Goal: Information Seeking & Learning: Learn about a topic

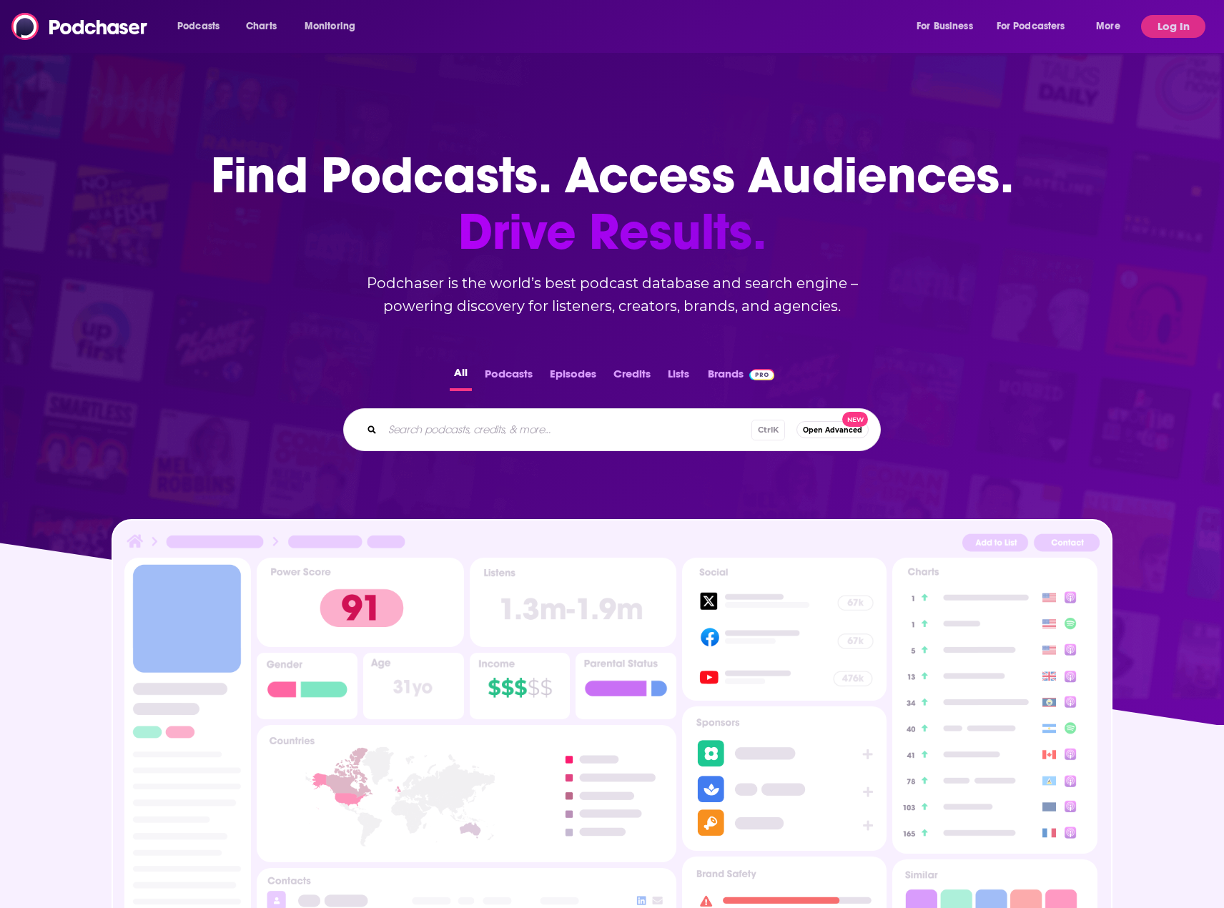
click at [1169, 14] on div "Podcasts Charts Monitoring For Business For Podcasters More Log In" at bounding box center [612, 26] width 1224 height 53
click at [1163, 29] on button "Log In" at bounding box center [1173, 26] width 64 height 23
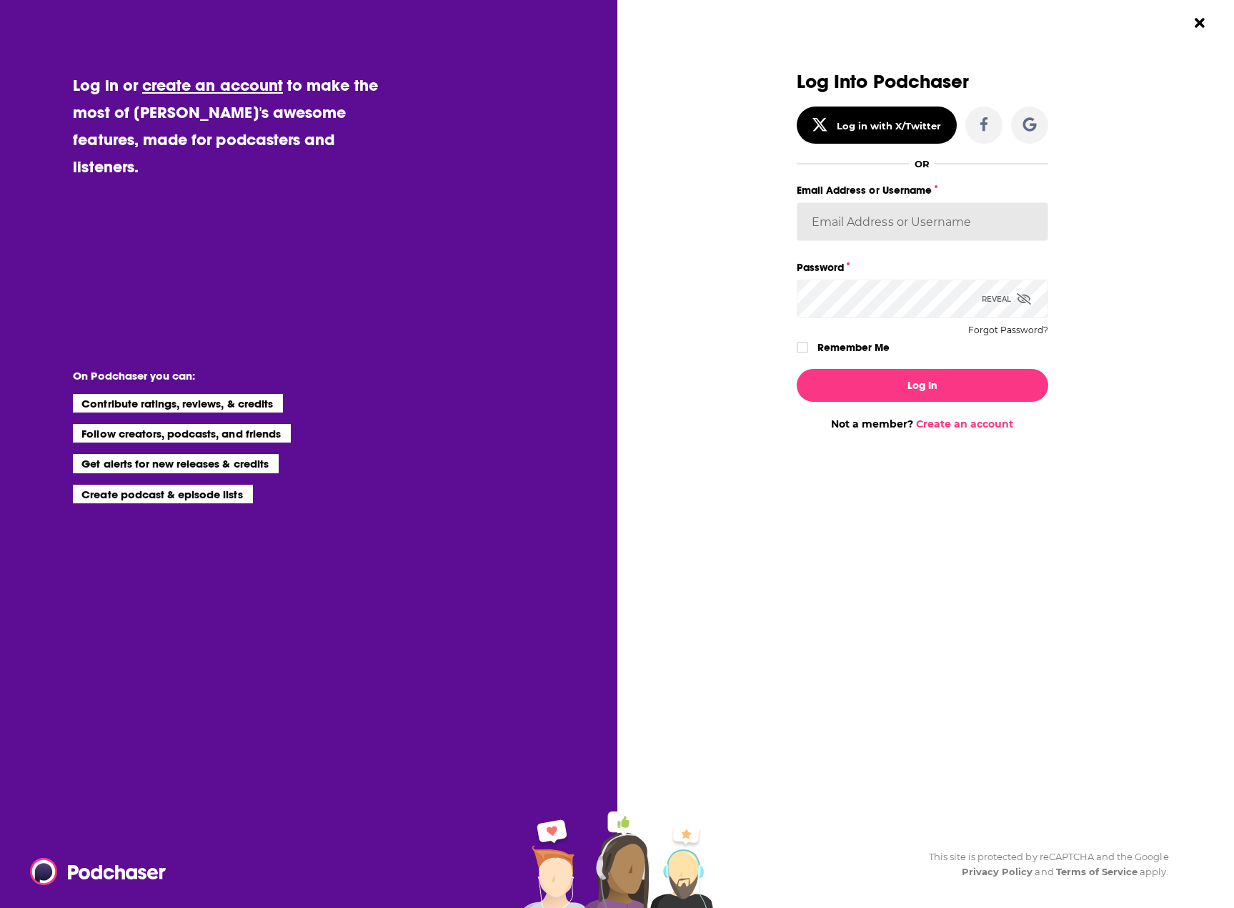
click at [907, 229] on input "Email Address or Username" at bounding box center [923, 221] width 252 height 39
drag, startPoint x: 961, startPoint y: 227, endPoint x: 574, endPoint y: 206, distance: 388.0
click at [577, 204] on div "Log in or create an account to make the most of [PERSON_NAME]'s awesome feature…" at bounding box center [617, 454] width 1234 height 908
paste input "Citichaser"
type input "Citichaser"
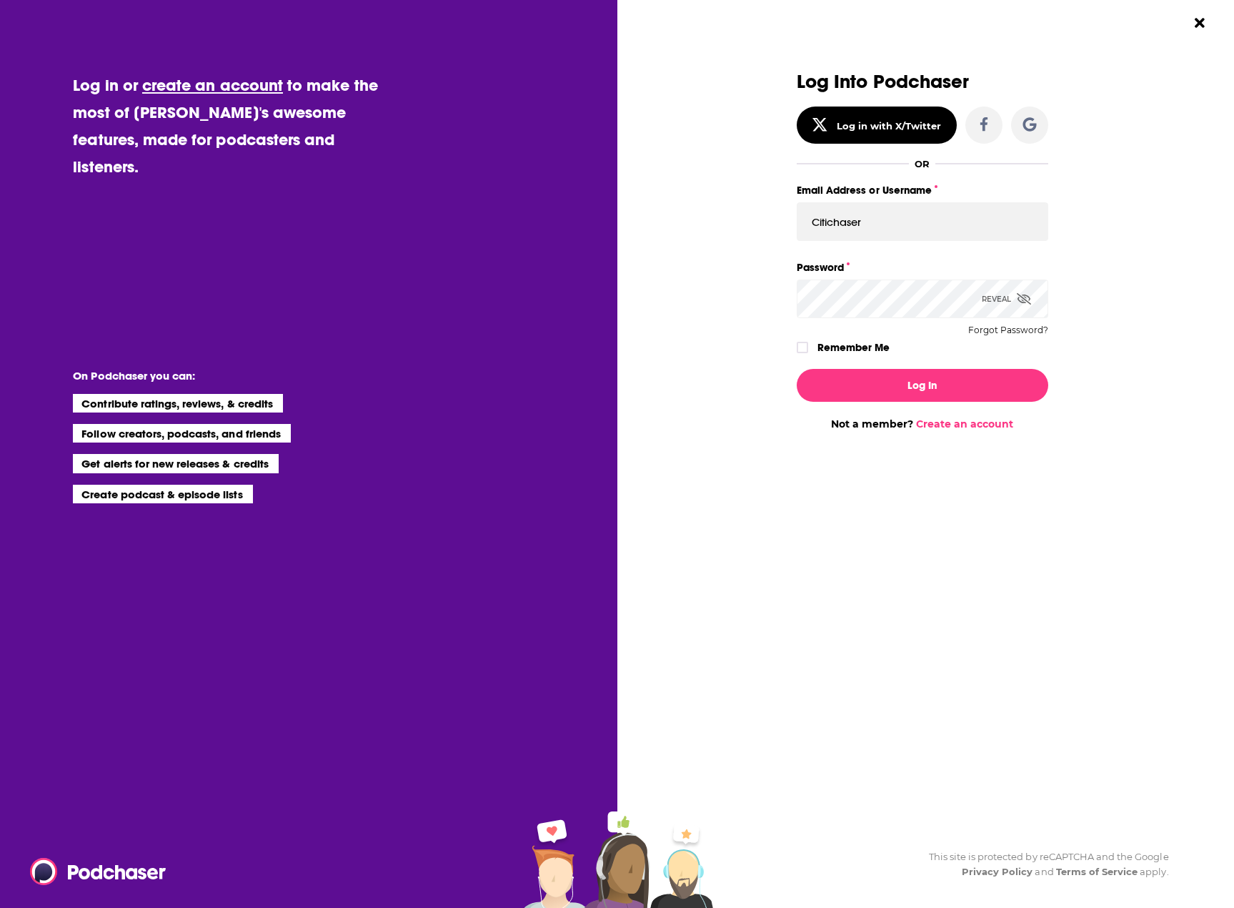
click at [1172, 323] on div "Log Into Podchaser Log in with X/Twitter OR Email Address or Username Citichase…" at bounding box center [932, 454] width 605 height 908
click at [617, 277] on div "Log in or create an account to make the most of [PERSON_NAME]'s awesome feature…" at bounding box center [617, 454] width 1234 height 908
click at [1016, 299] on div "Reveal" at bounding box center [1006, 298] width 49 height 39
click at [851, 375] on button "Log In" at bounding box center [923, 385] width 252 height 33
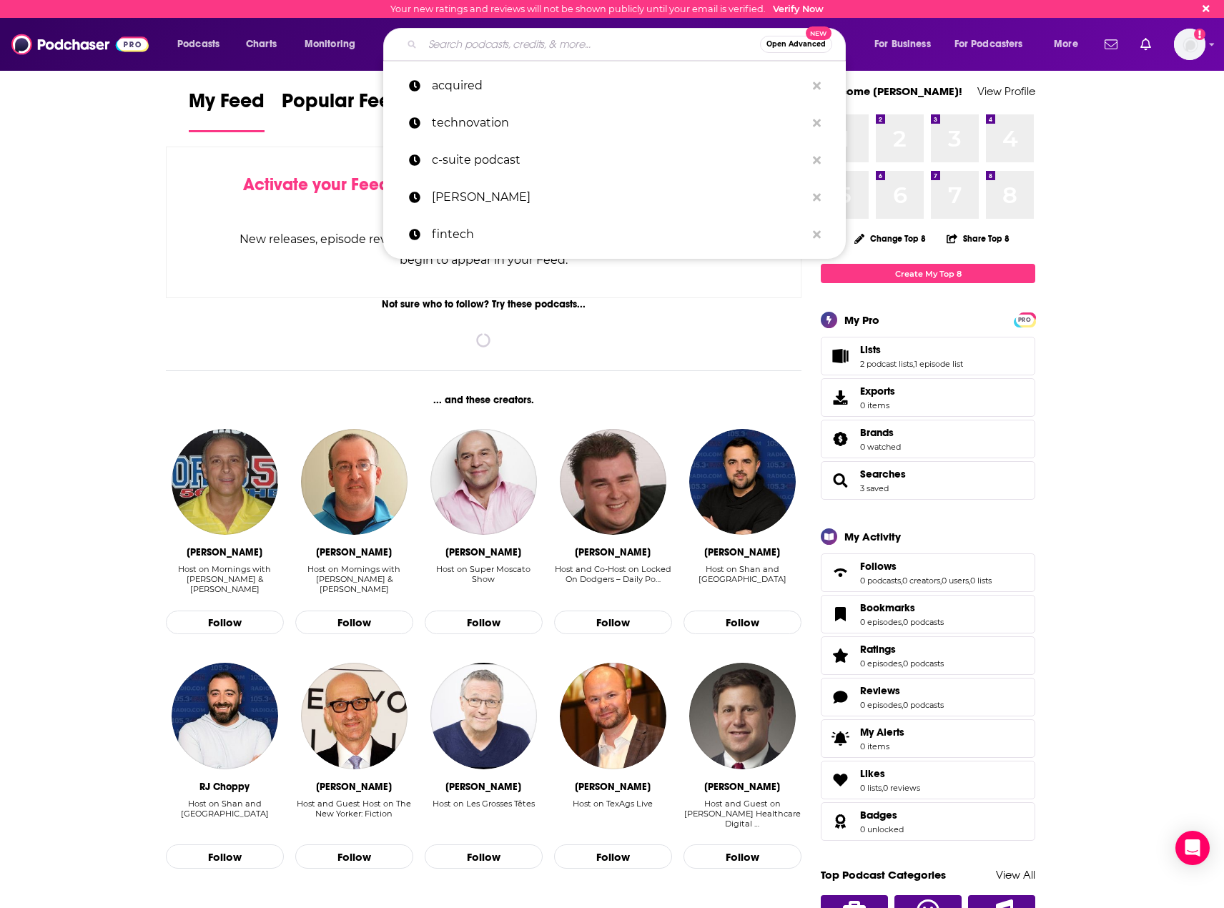
click at [456, 52] on input "Search podcasts, credits, & more..." at bounding box center [590, 44] width 337 height 23
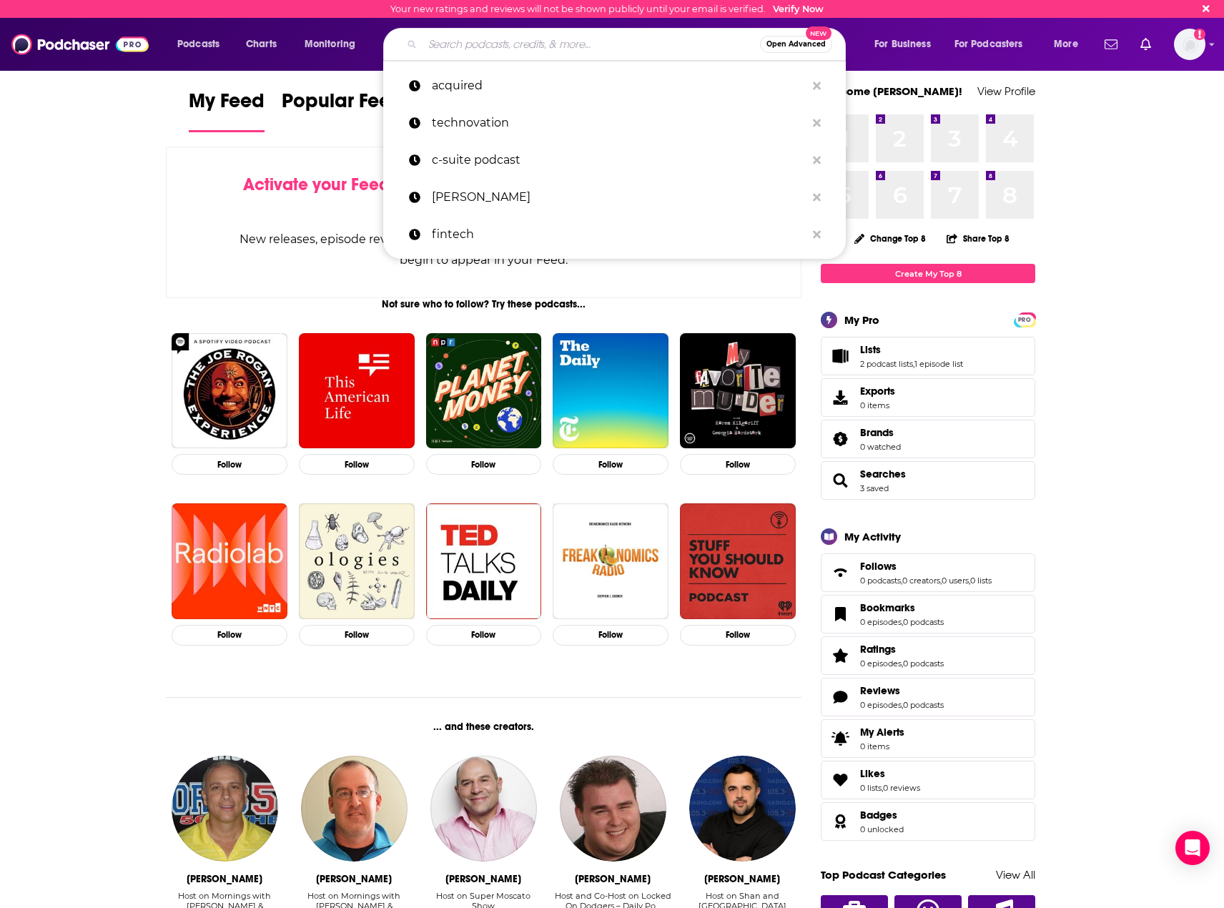
paste input "Citicomm$1"
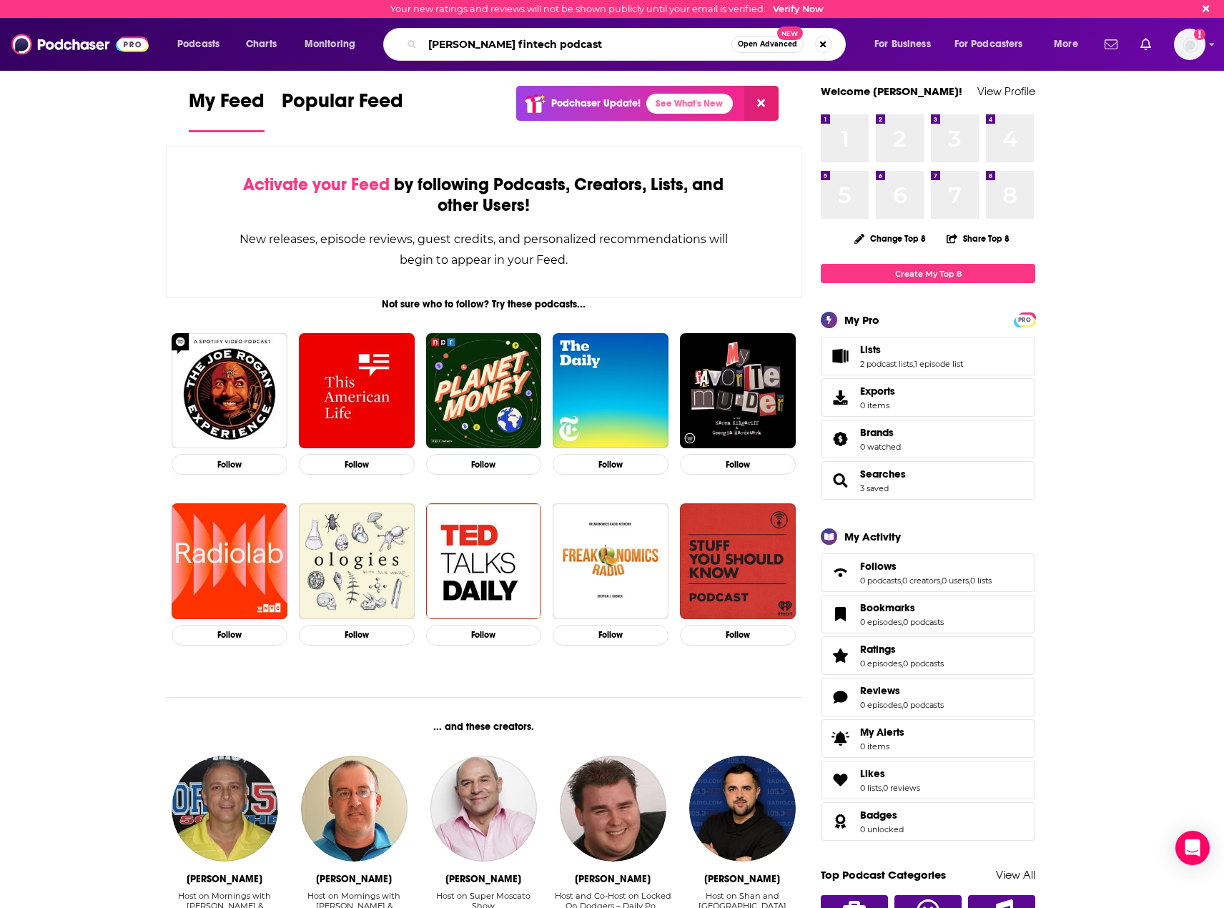
type input "[PERSON_NAME] fintech podcast"
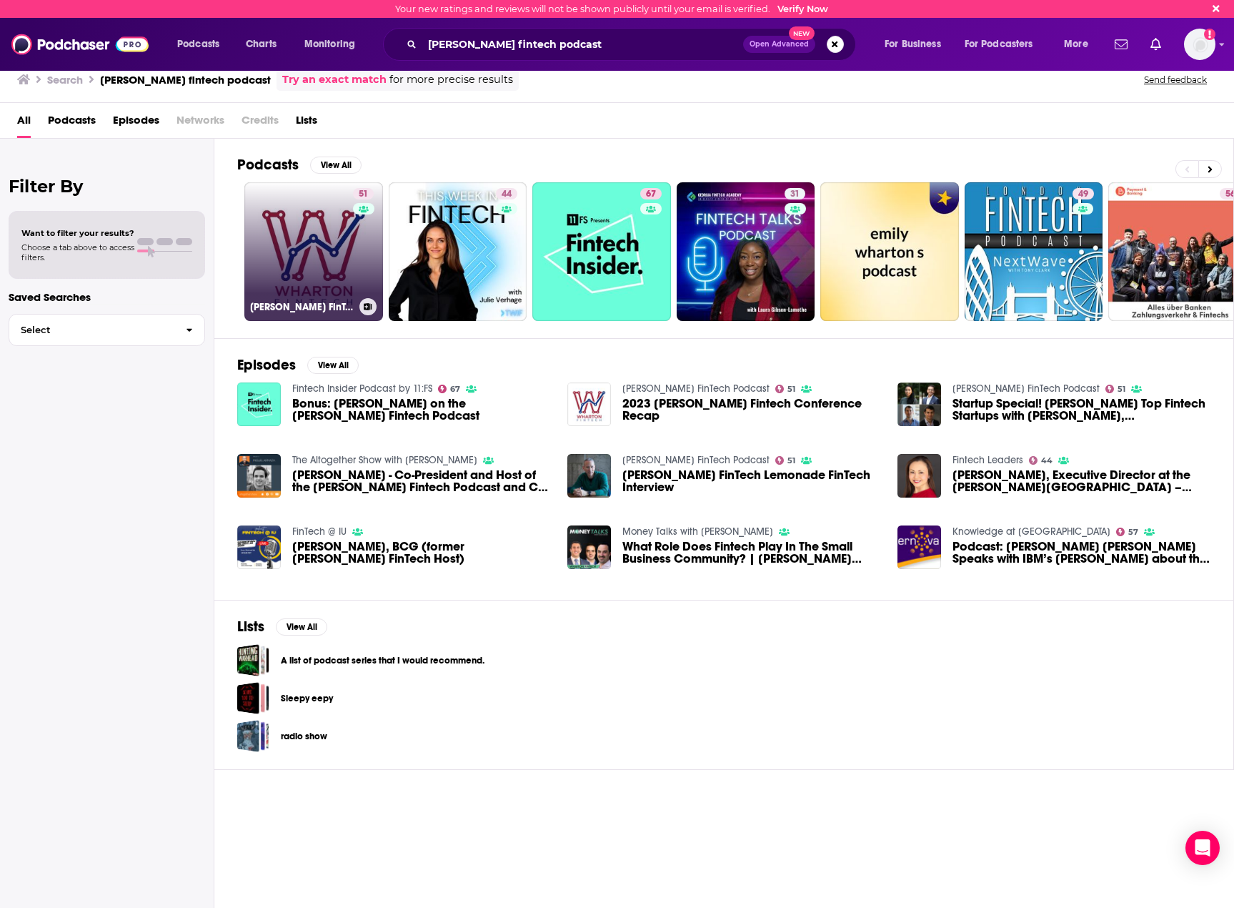
click at [326, 248] on link "51 [PERSON_NAME] FinTech Podcast" at bounding box center [313, 251] width 139 height 139
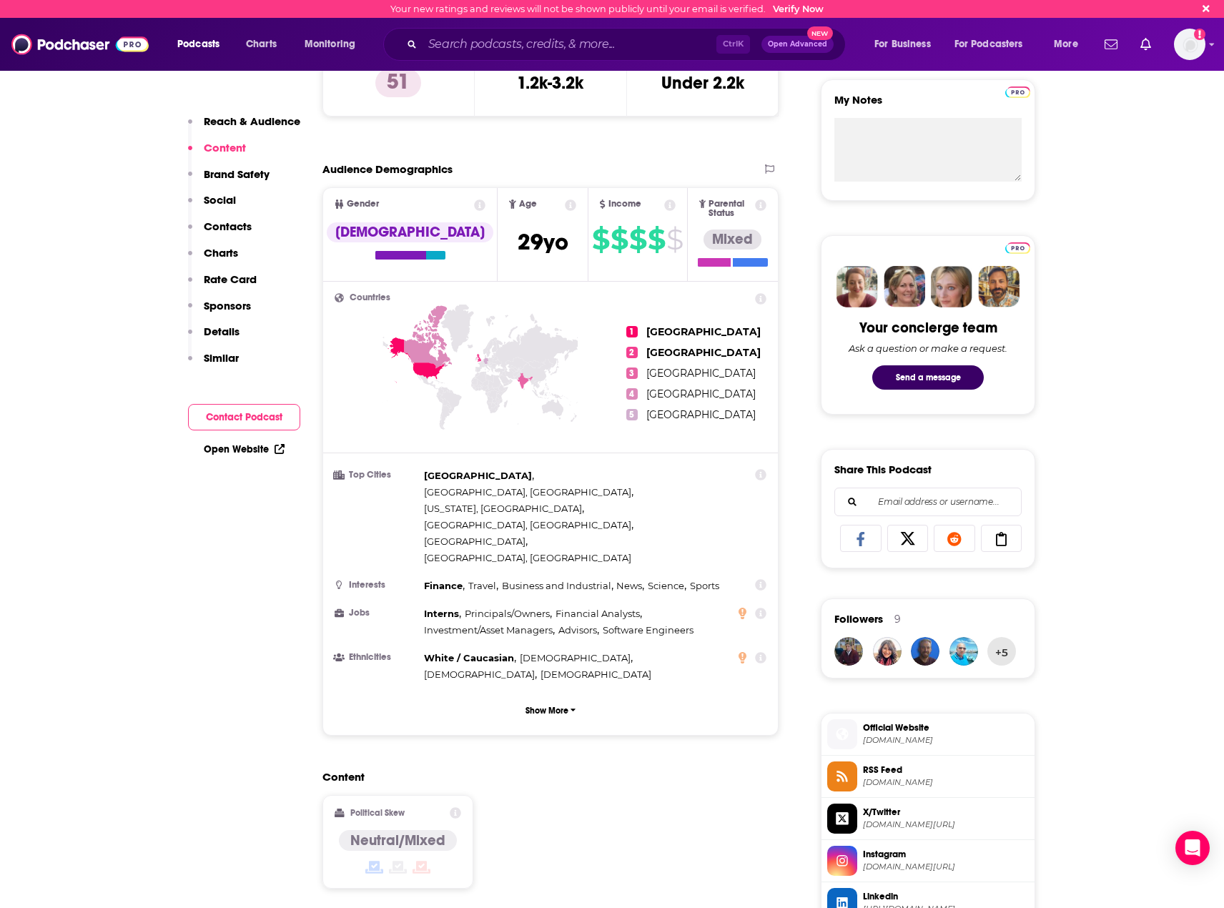
scroll to position [429, 0]
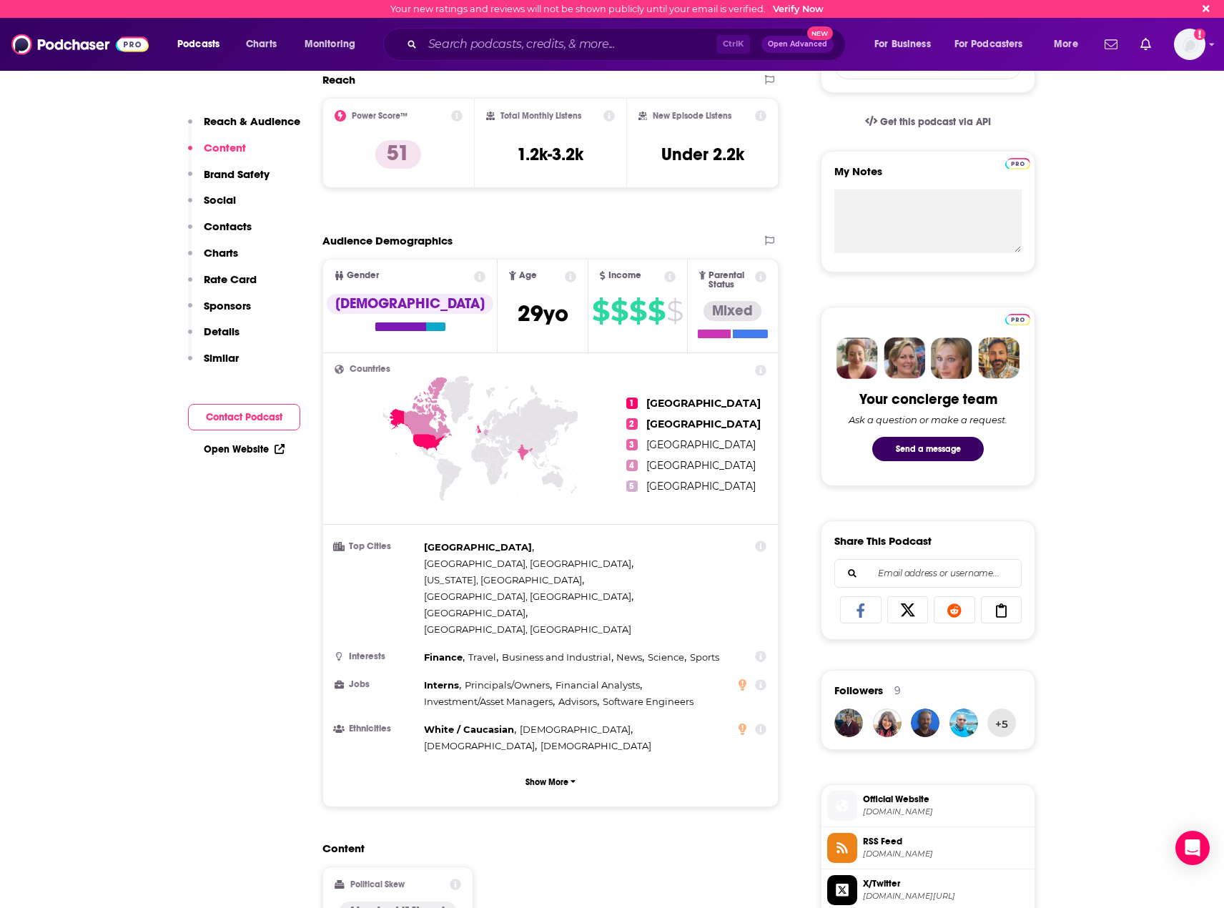
click at [231, 114] on p "Reach & Audience" at bounding box center [252, 121] width 96 height 14
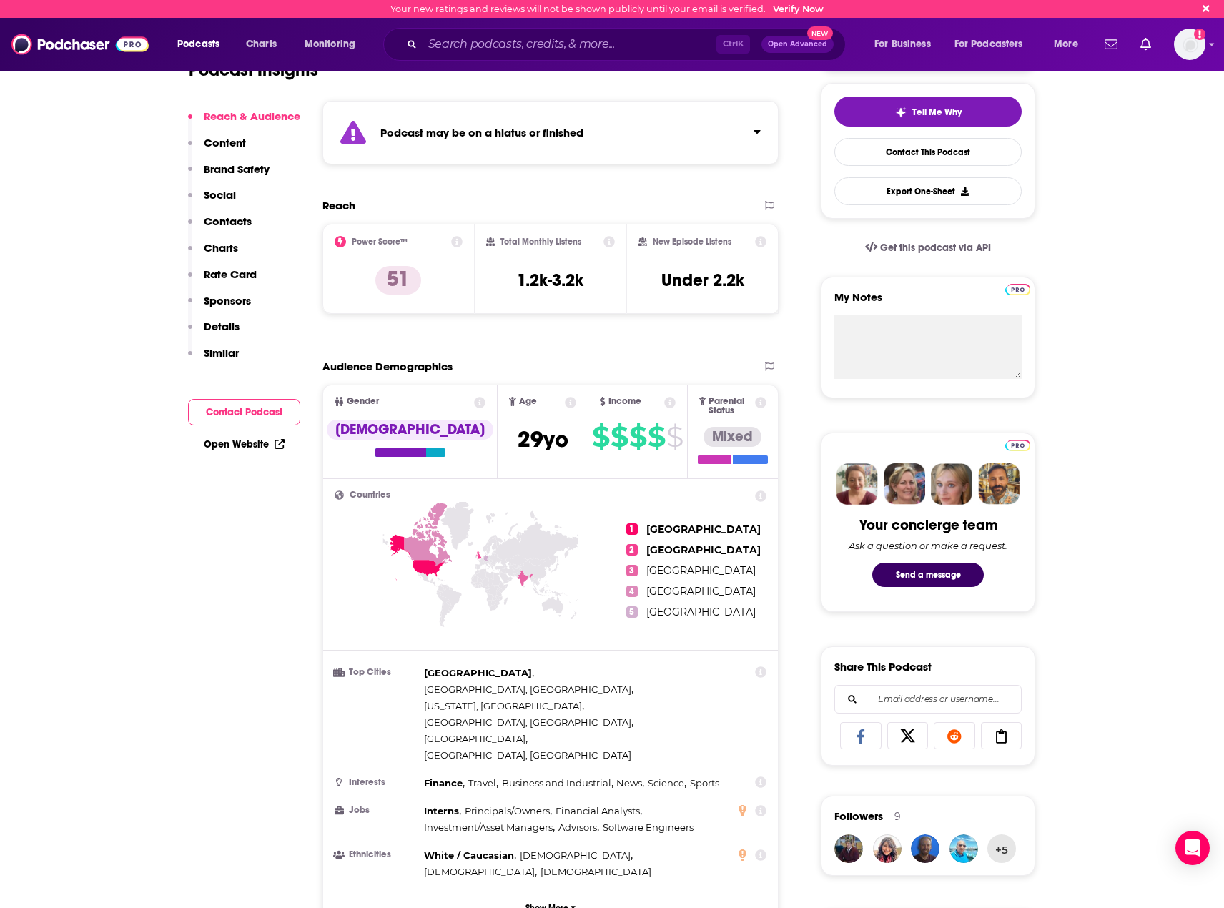
scroll to position [0, 0]
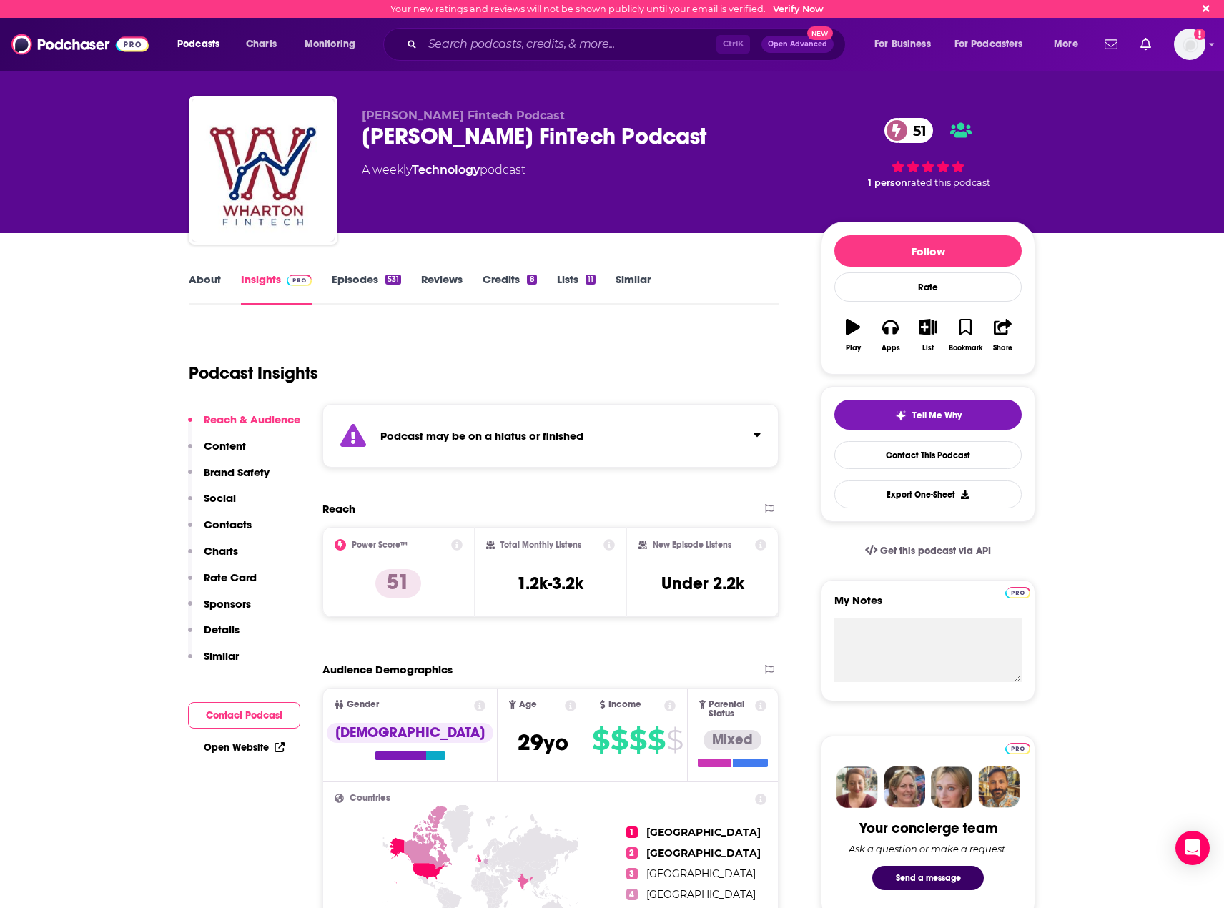
click at [354, 271] on div "About Insights Episodes 531 Reviews Credits 8 Lists 11 Similar" at bounding box center [484, 287] width 590 height 35
click at [358, 278] on link "Episodes 531" at bounding box center [366, 288] width 69 height 33
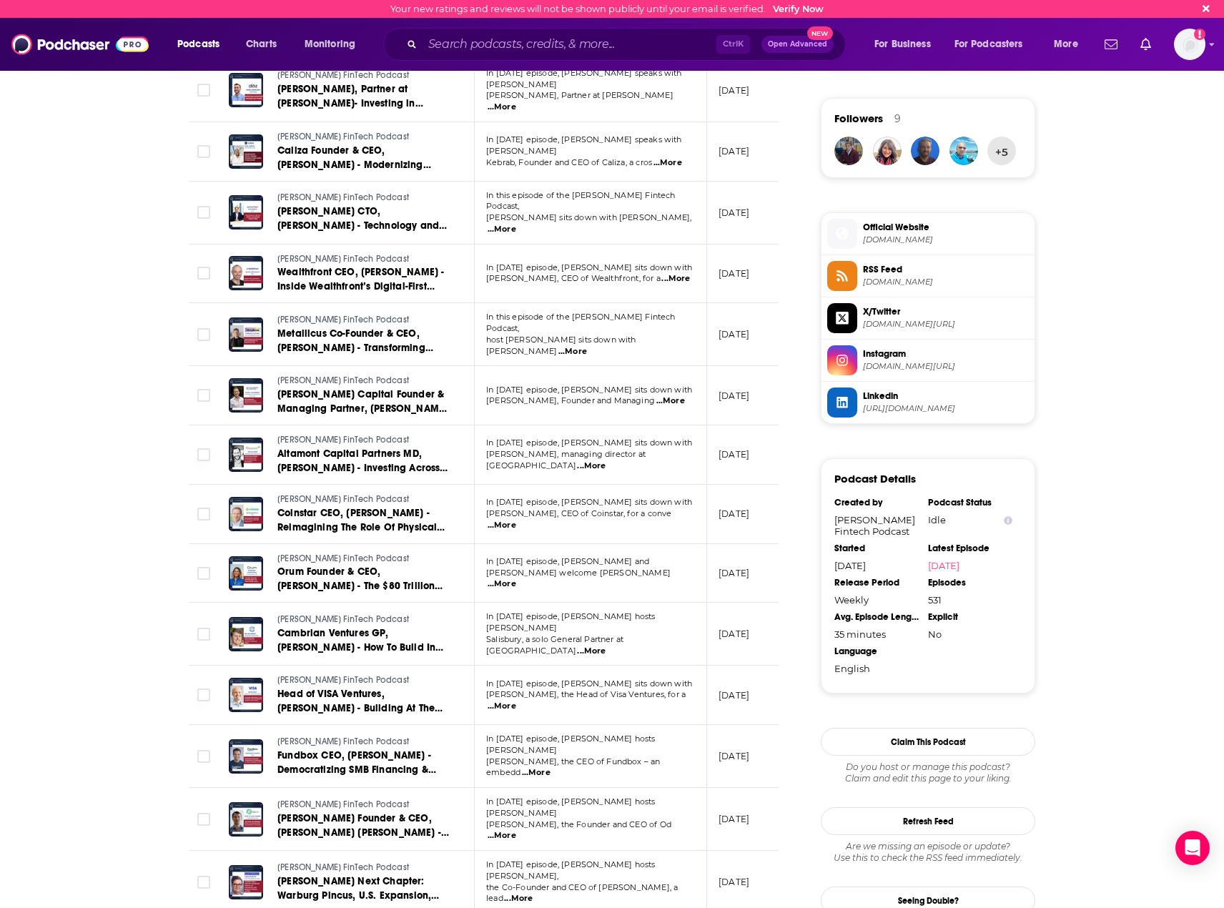
scroll to position [1239, 0]
